Goal: Task Accomplishment & Management: Manage account settings

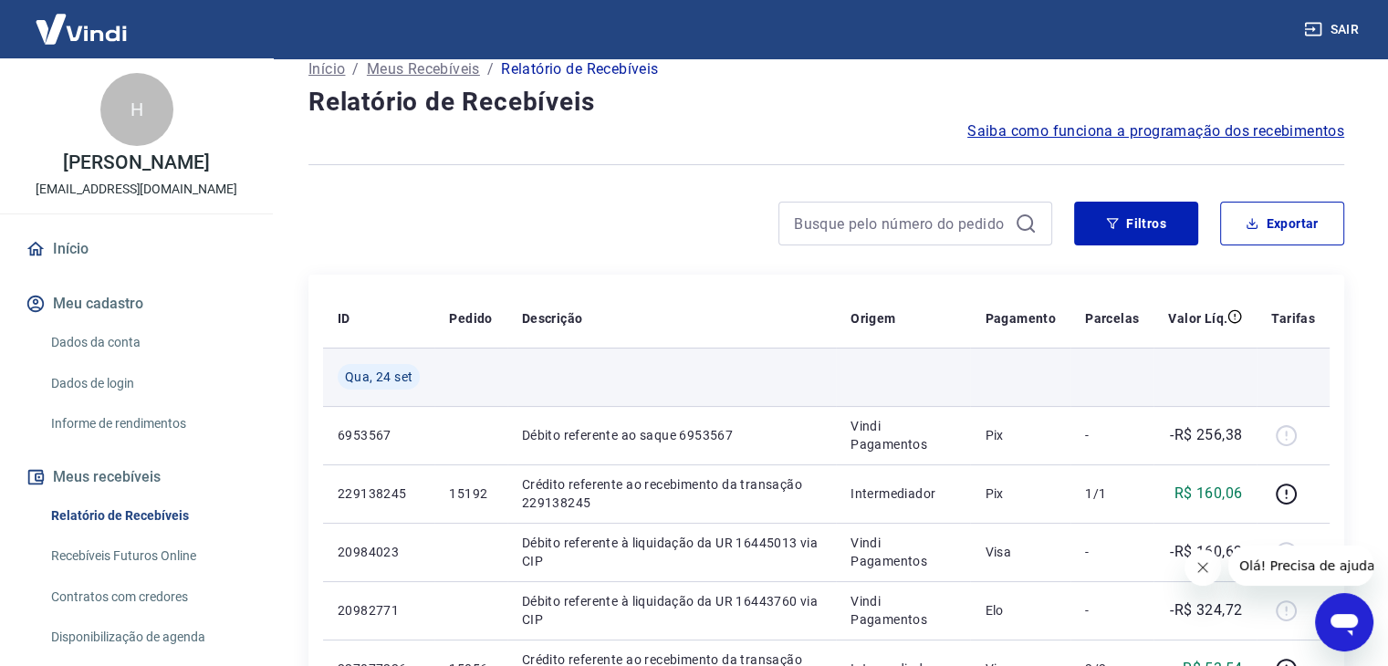
scroll to position [182, 0]
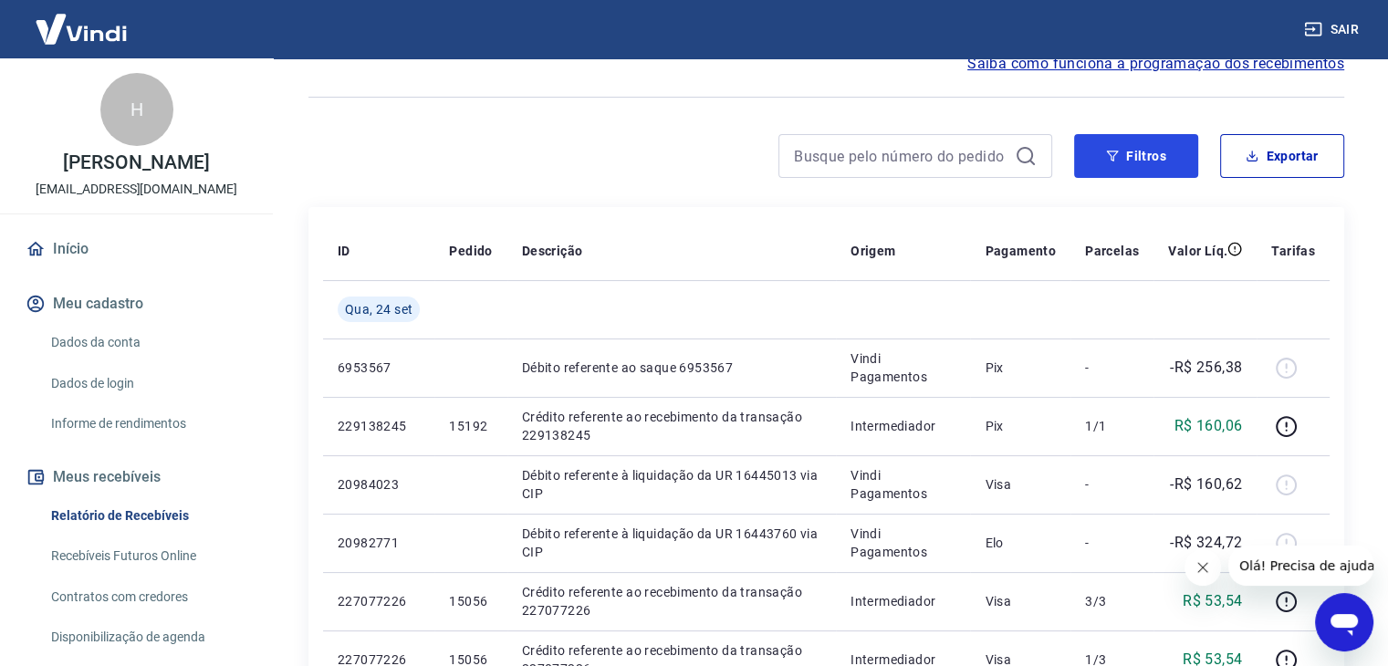
click at [1139, 154] on button "Filtros" at bounding box center [1136, 156] width 124 height 44
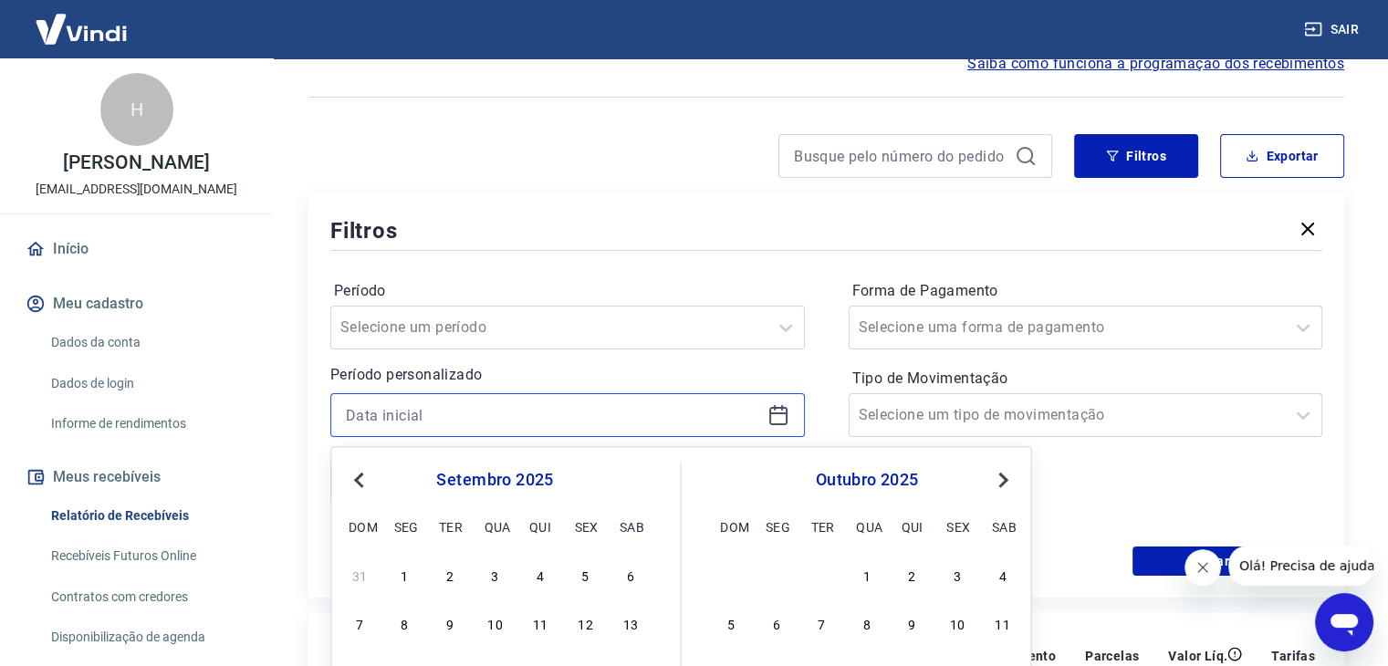
click at [623, 415] on input at bounding box center [553, 414] width 414 height 27
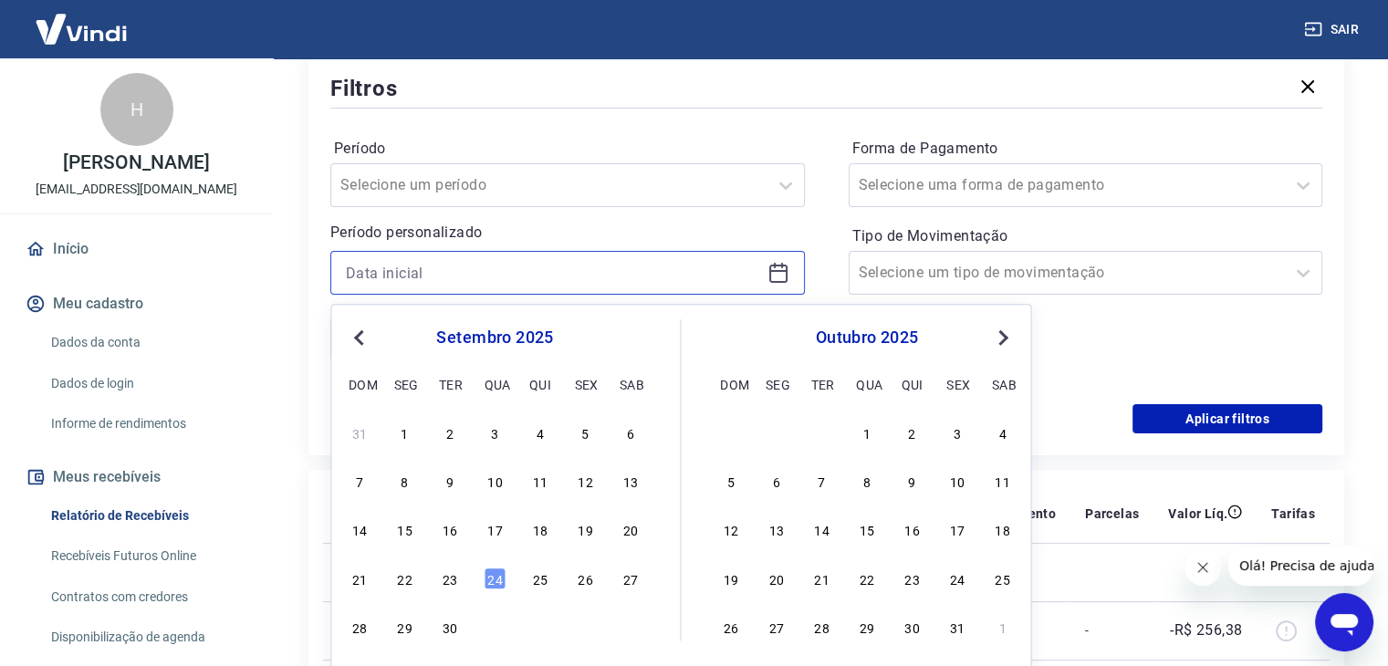
scroll to position [456, 0]
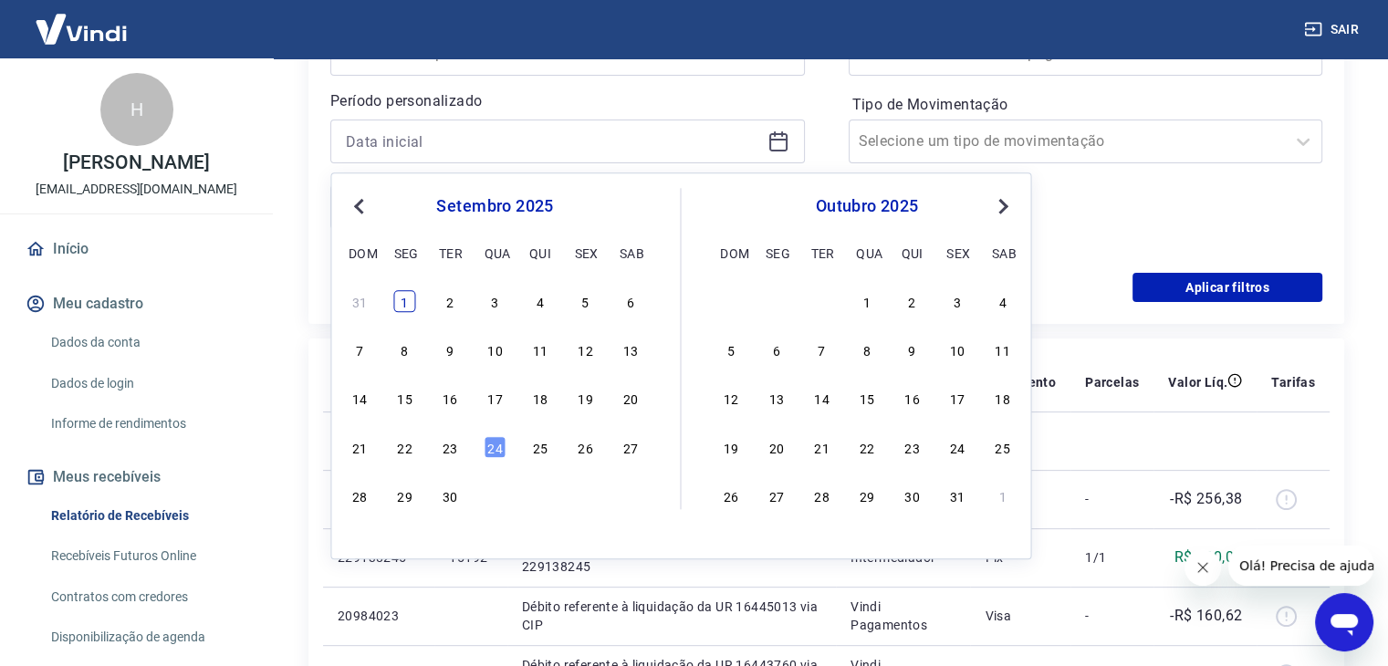
click at [395, 300] on div "1" at bounding box center [405, 301] width 22 height 22
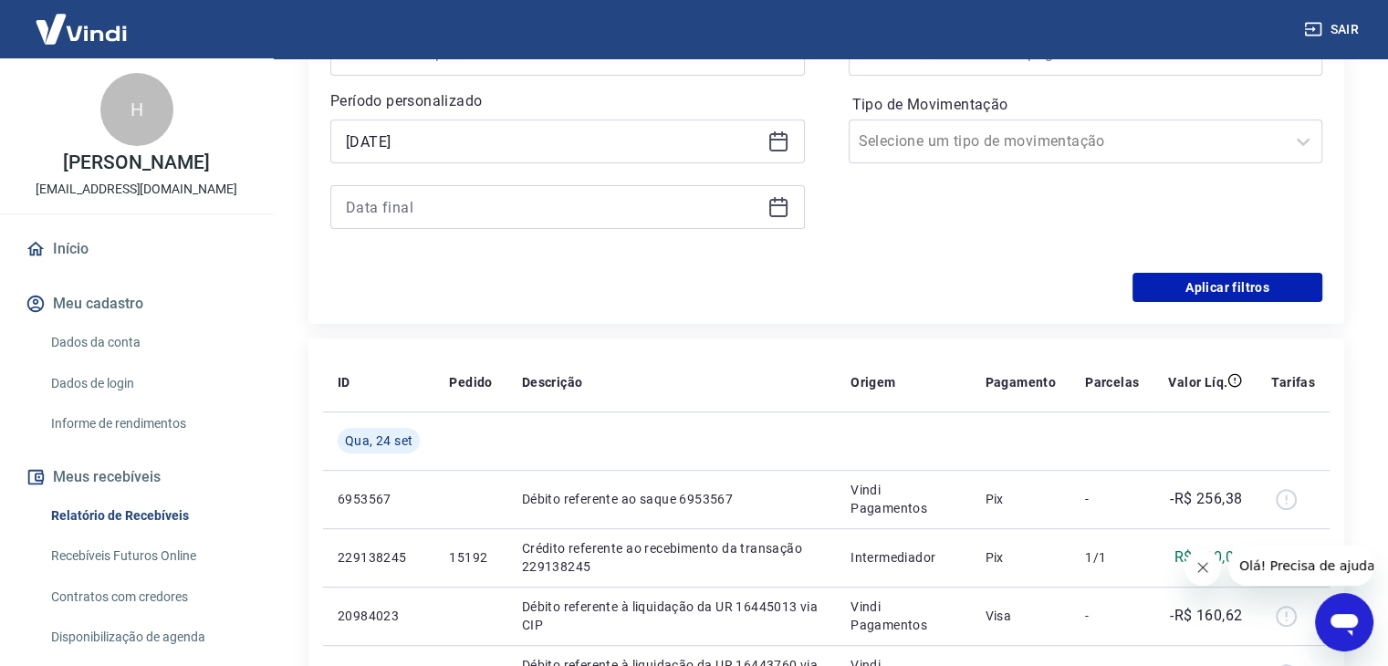
type input "[DATE]"
click at [405, 201] on input at bounding box center [553, 206] width 414 height 27
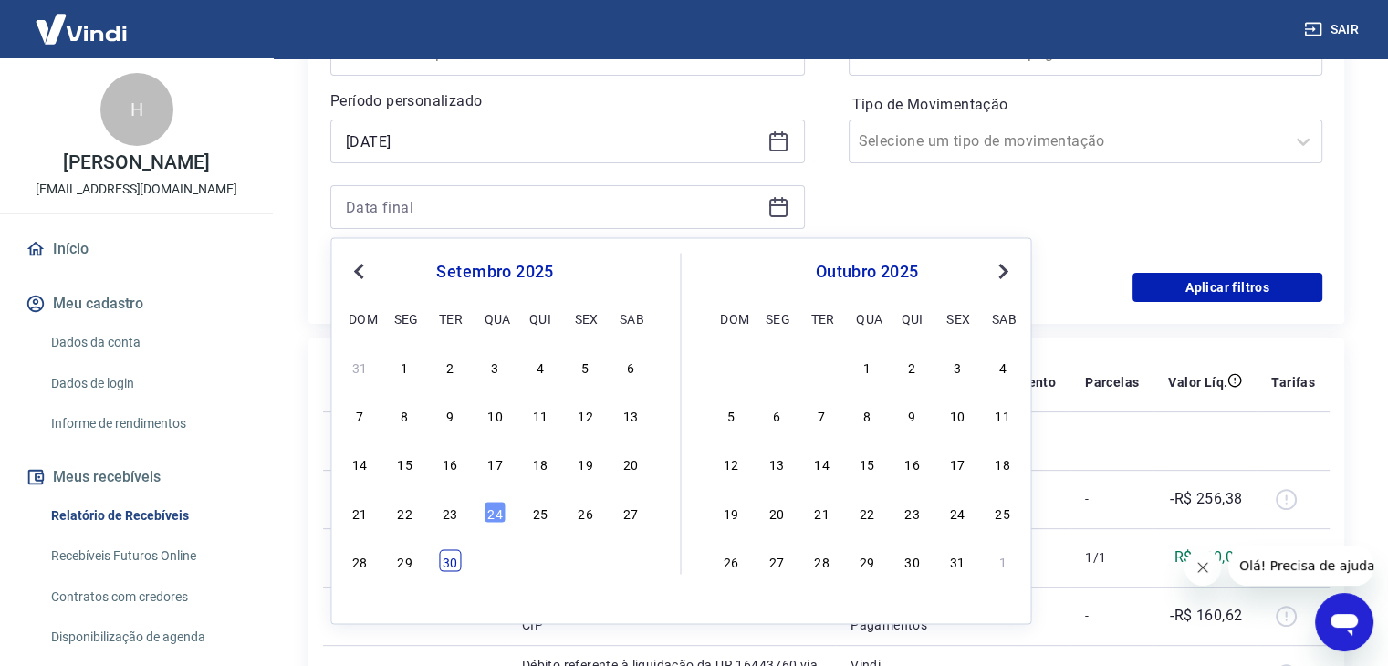
click at [444, 558] on div "30" at bounding box center [450, 560] width 22 height 22
type input "[DATE]"
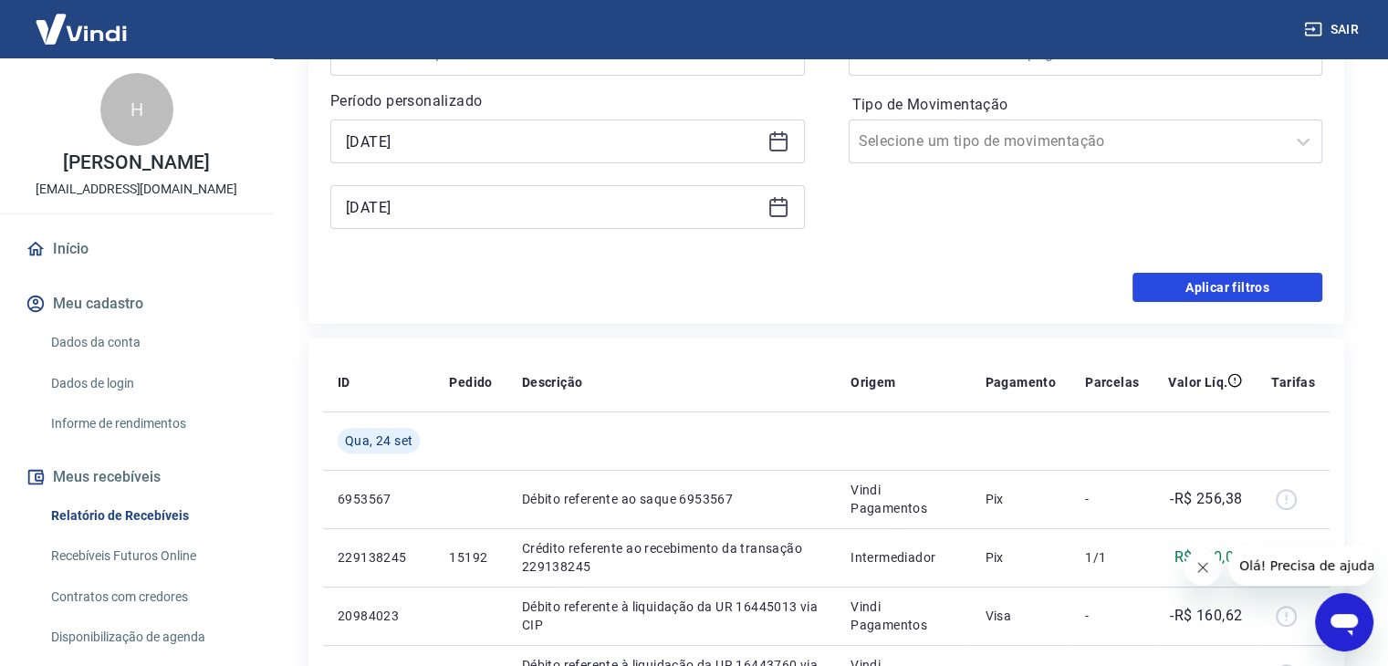
click at [1216, 292] on button "Aplicar filtros" at bounding box center [1227, 287] width 190 height 29
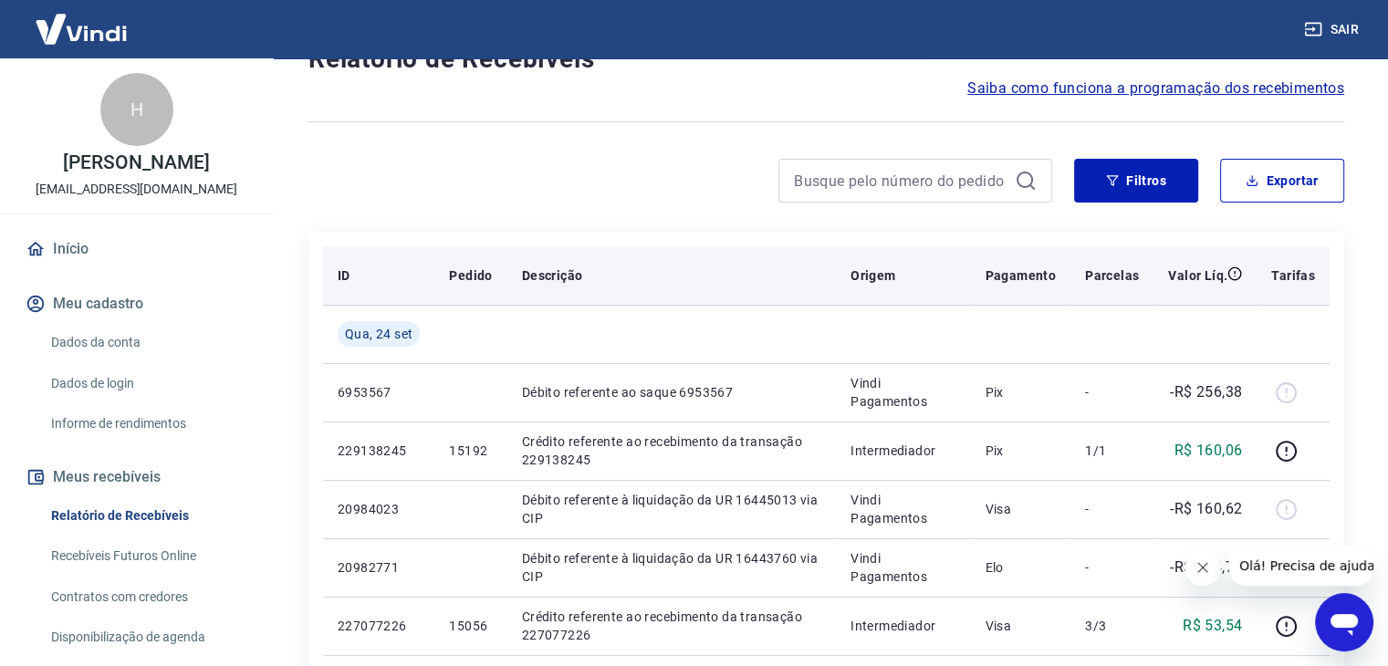
scroll to position [182, 0]
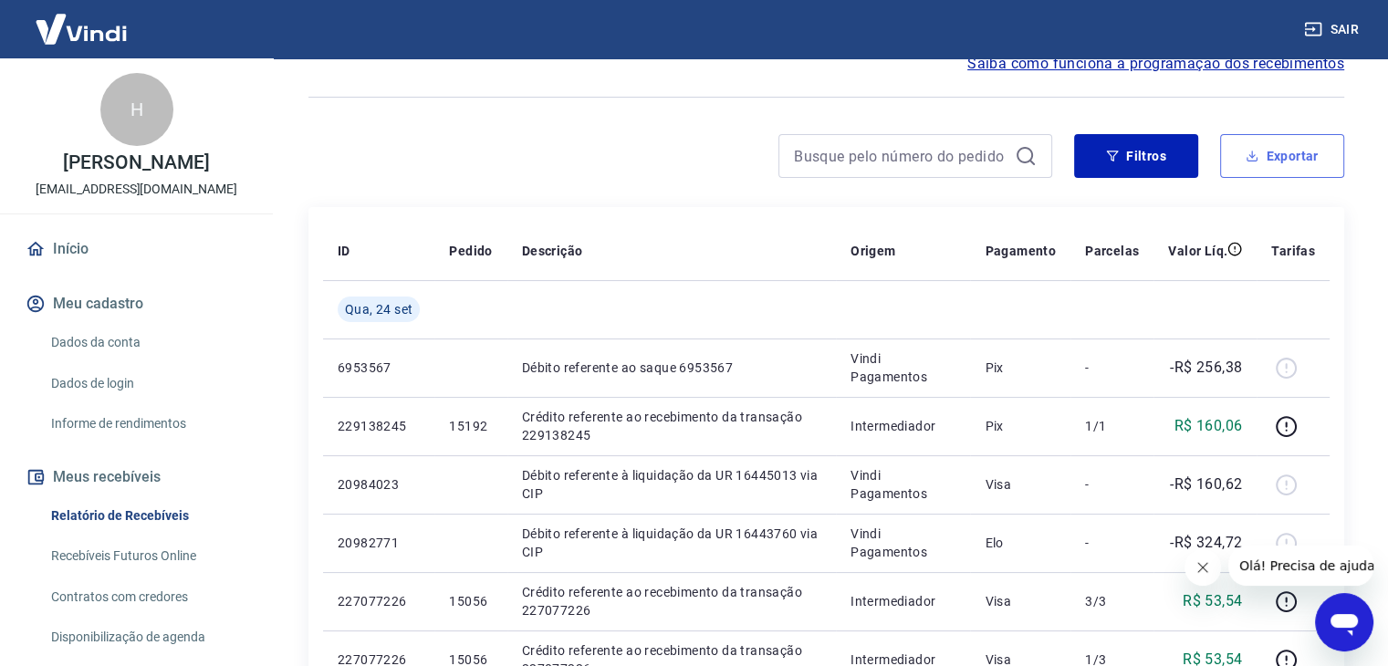
click at [1252, 148] on button "Exportar" at bounding box center [1282, 156] width 124 height 44
type input "[DATE]"
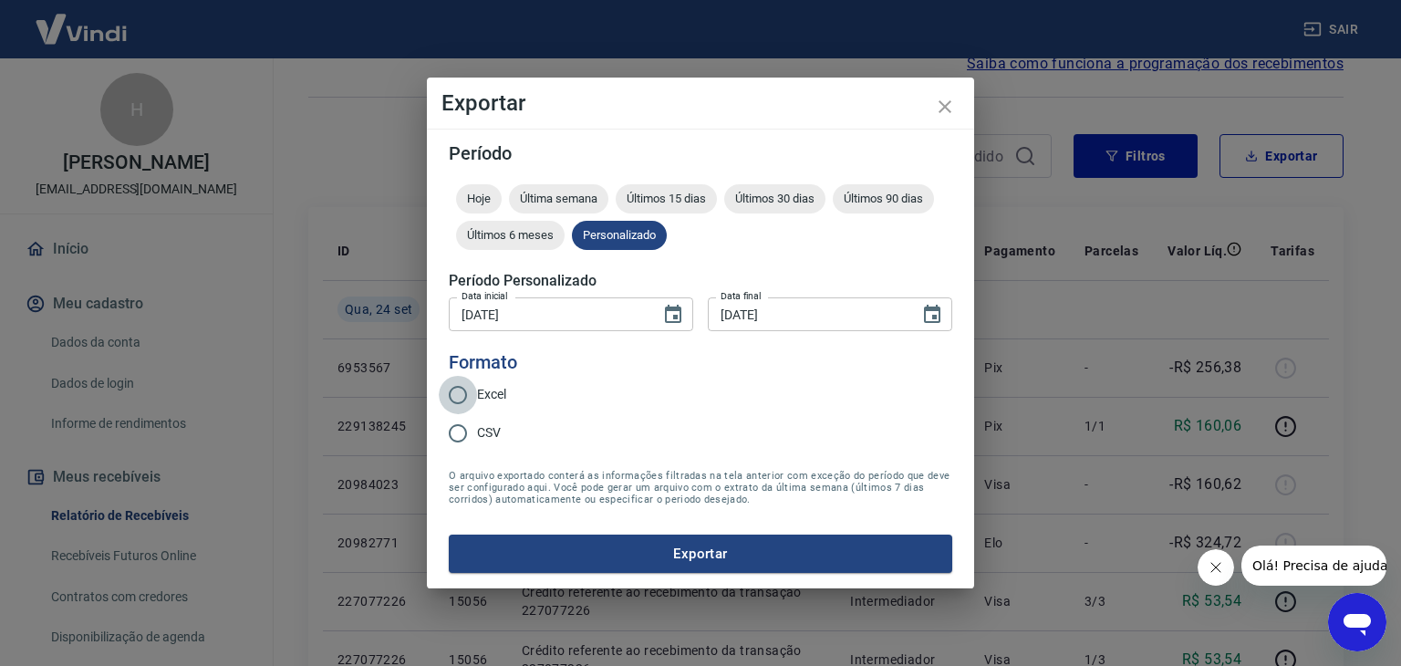
click at [467, 396] on input "Excel" at bounding box center [458, 395] width 38 height 38
radio input "true"
click at [635, 556] on button "Exportar" at bounding box center [701, 554] width 504 height 38
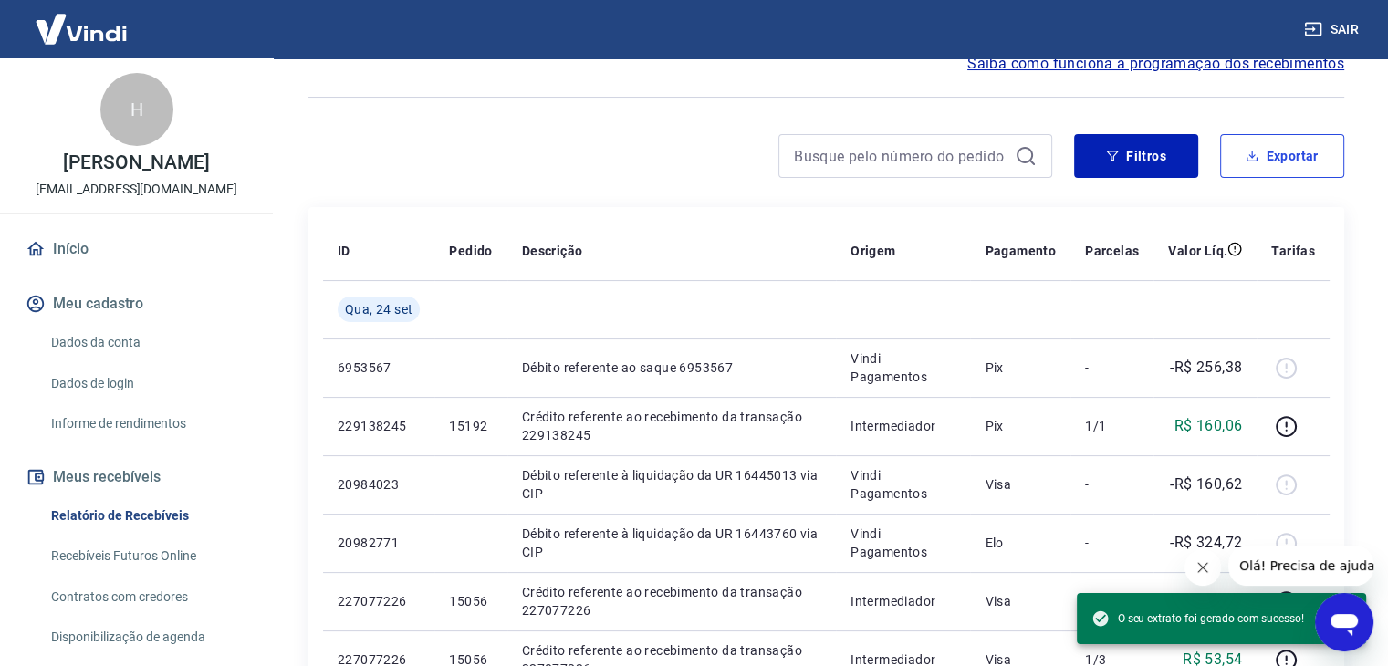
scroll to position [274, 0]
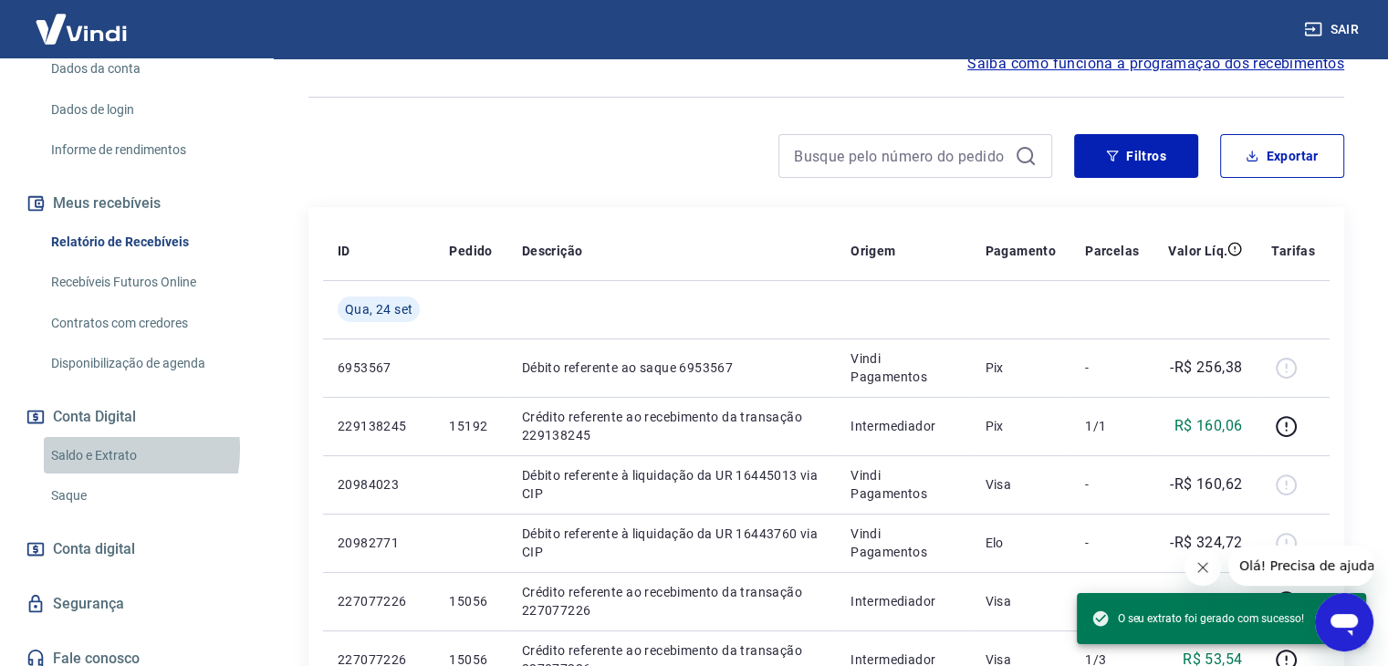
click at [91, 468] on link "Saldo e Extrato" at bounding box center [147, 455] width 207 height 37
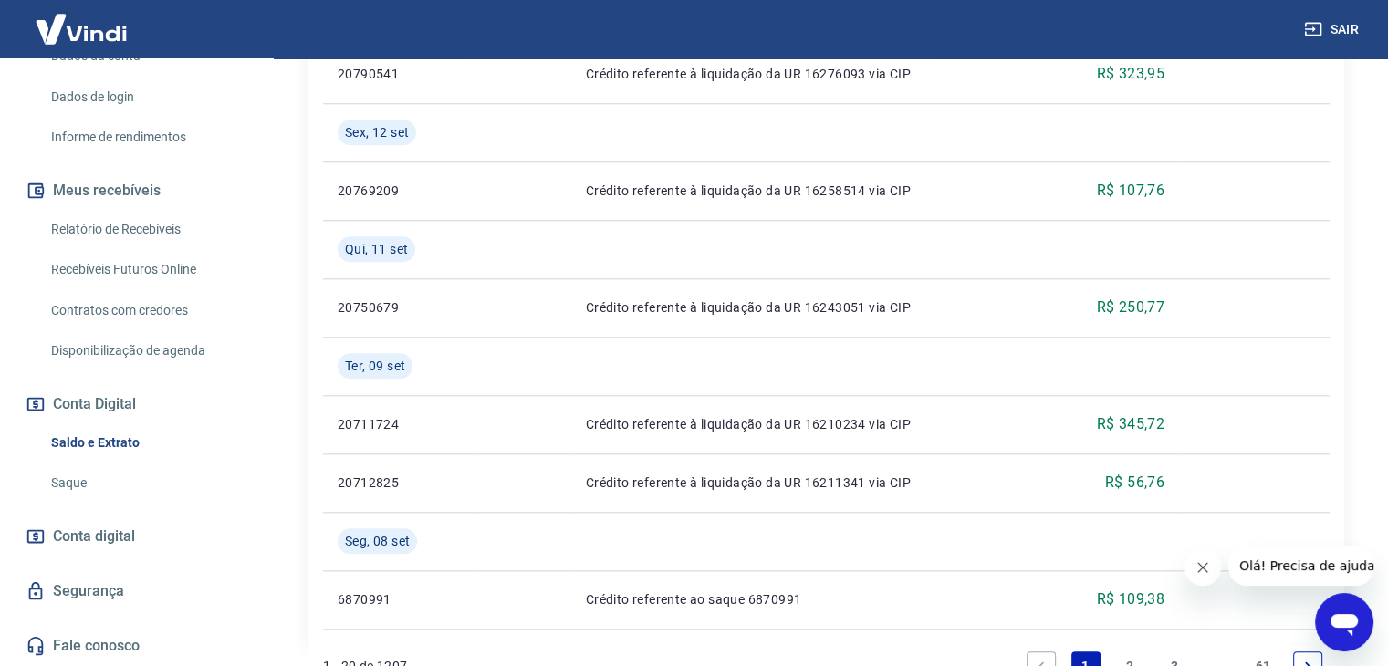
scroll to position [1945, 0]
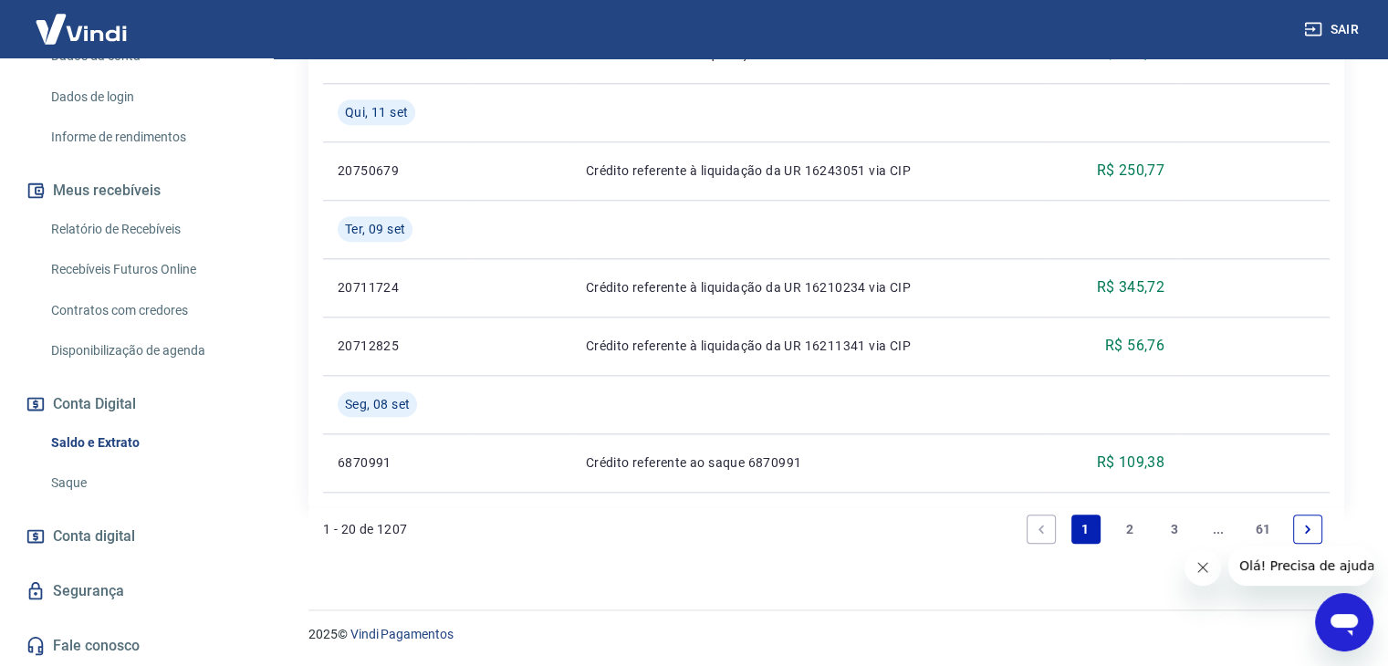
click at [1118, 528] on link "2" at bounding box center [1129, 529] width 29 height 29
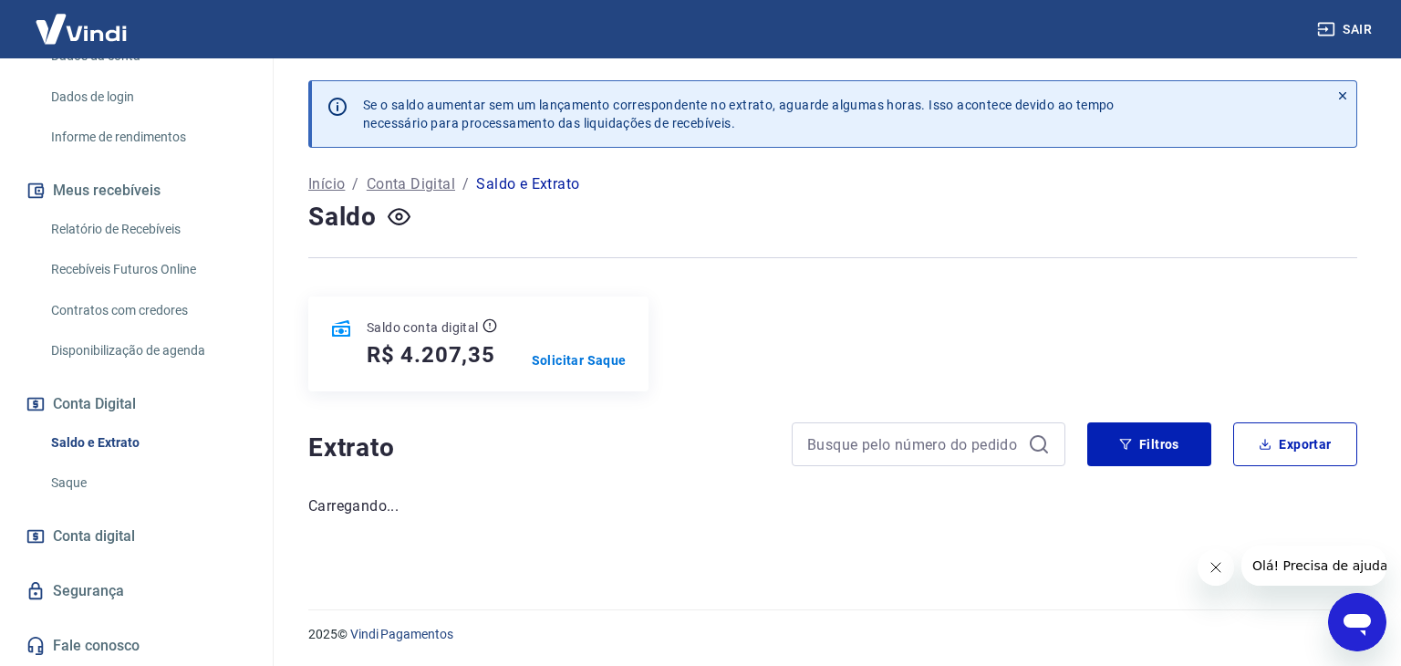
click at [175, 442] on link "Saldo e Extrato" at bounding box center [147, 442] width 207 height 37
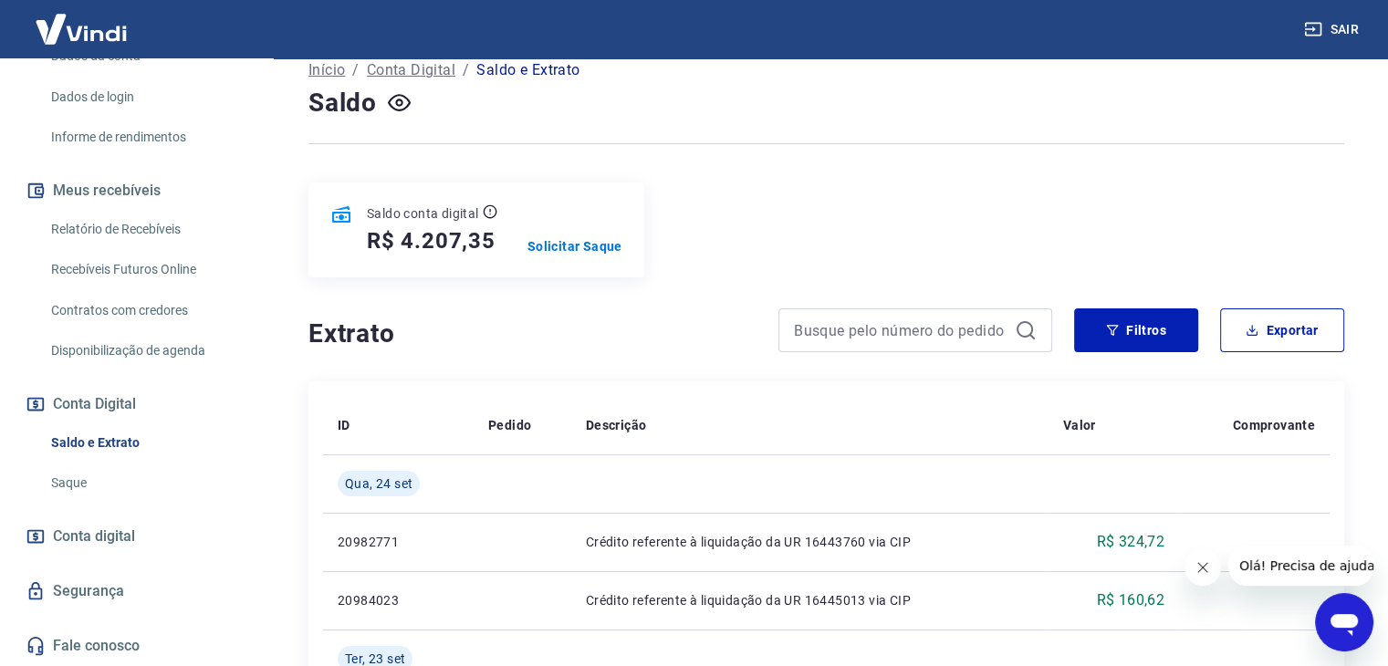
scroll to position [274, 0]
